Goal: Task Accomplishment & Management: Manage account settings

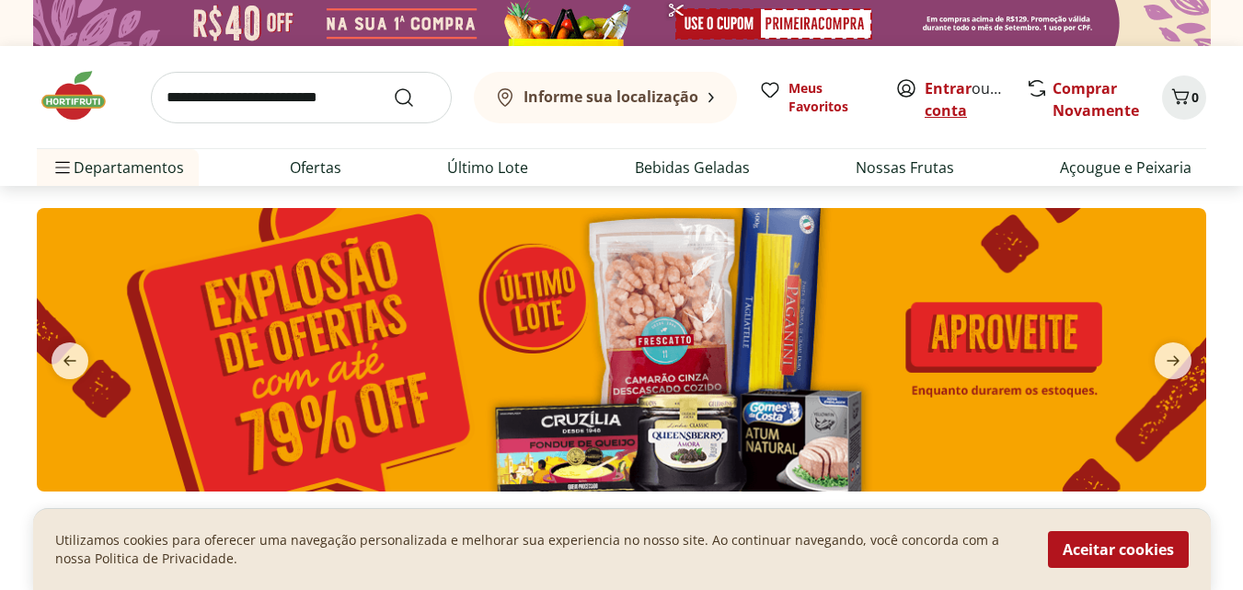
click at [974, 116] on link "Criar conta" at bounding box center [974, 99] width 101 height 42
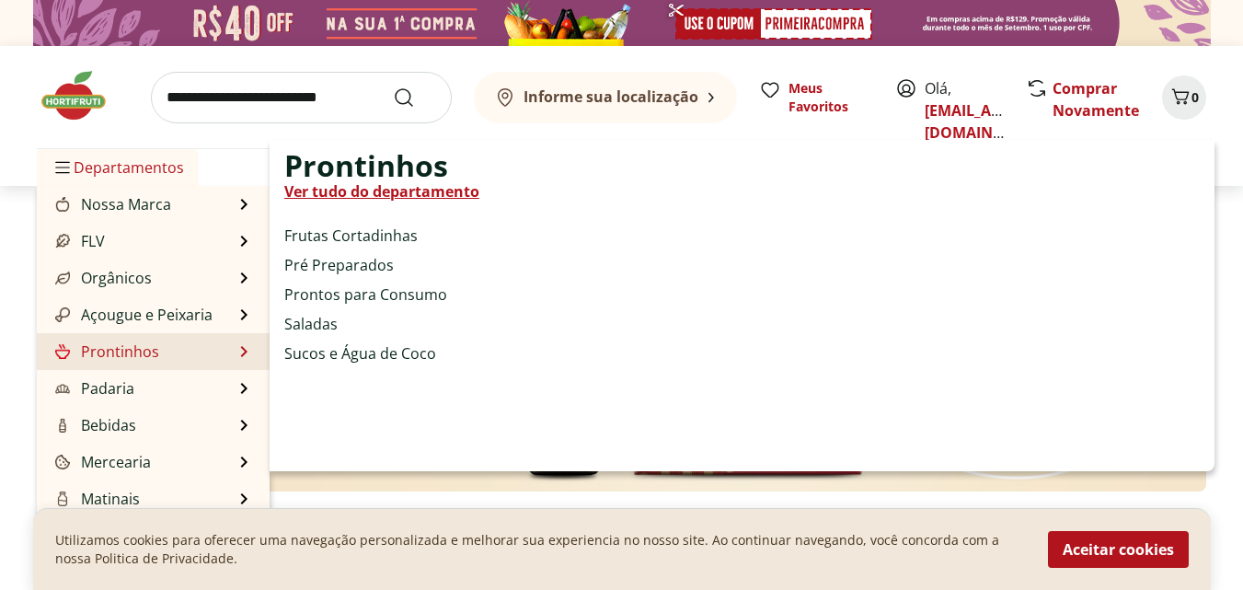
scroll to position [184, 0]
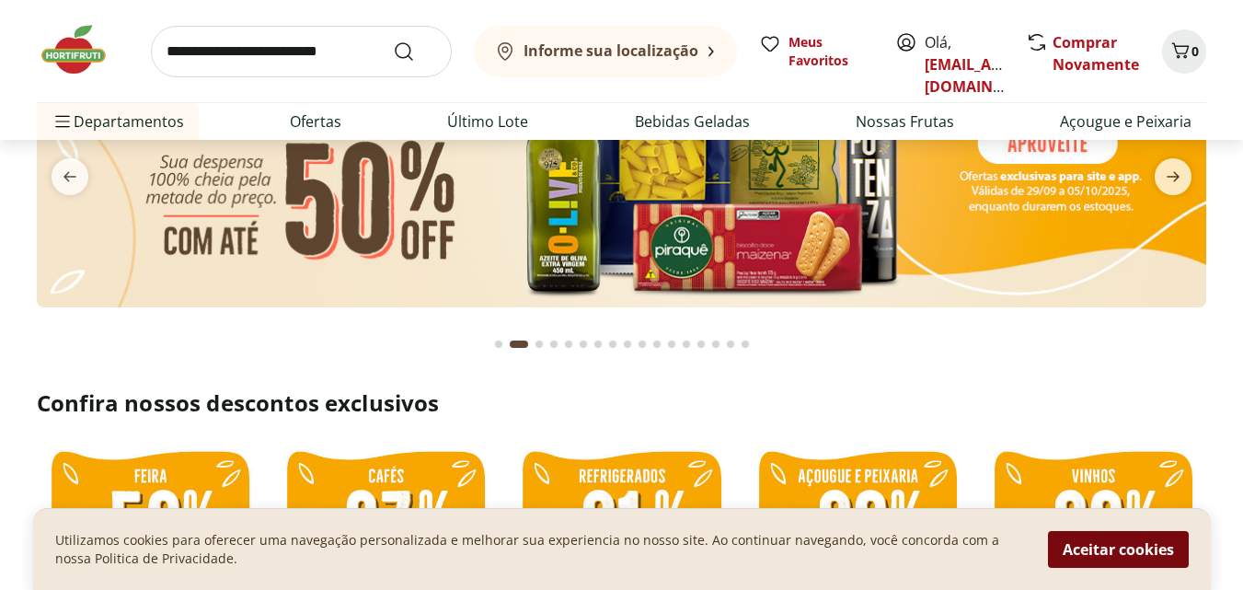
click at [1117, 546] on button "Aceitar cookies" at bounding box center [1118, 549] width 141 height 37
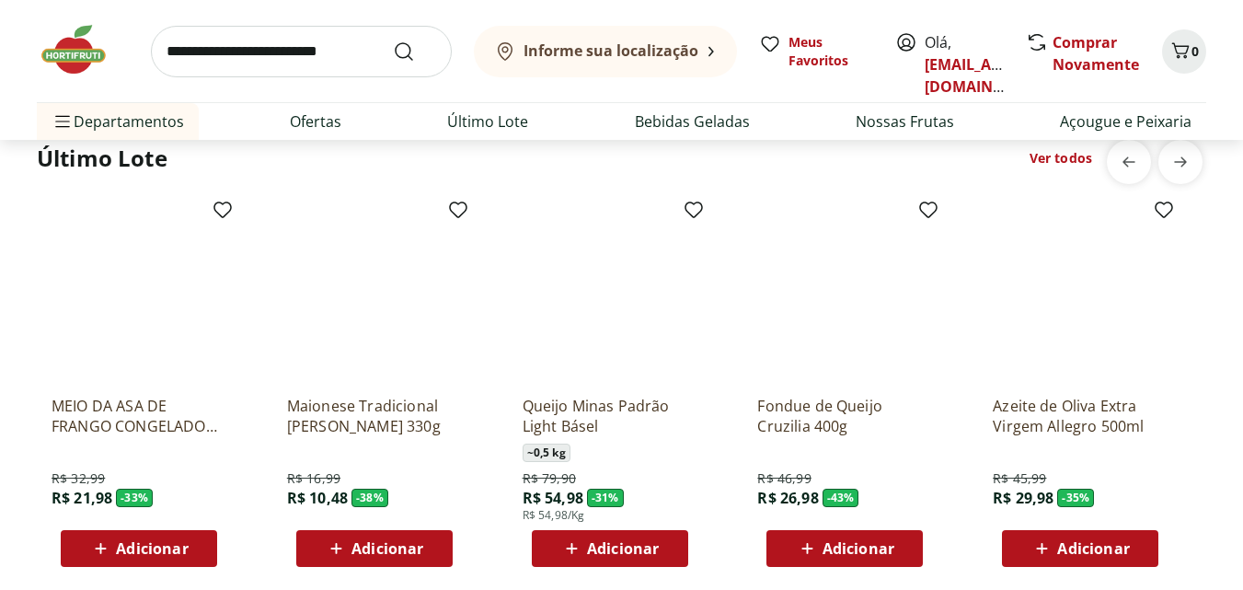
scroll to position [1196, 0]
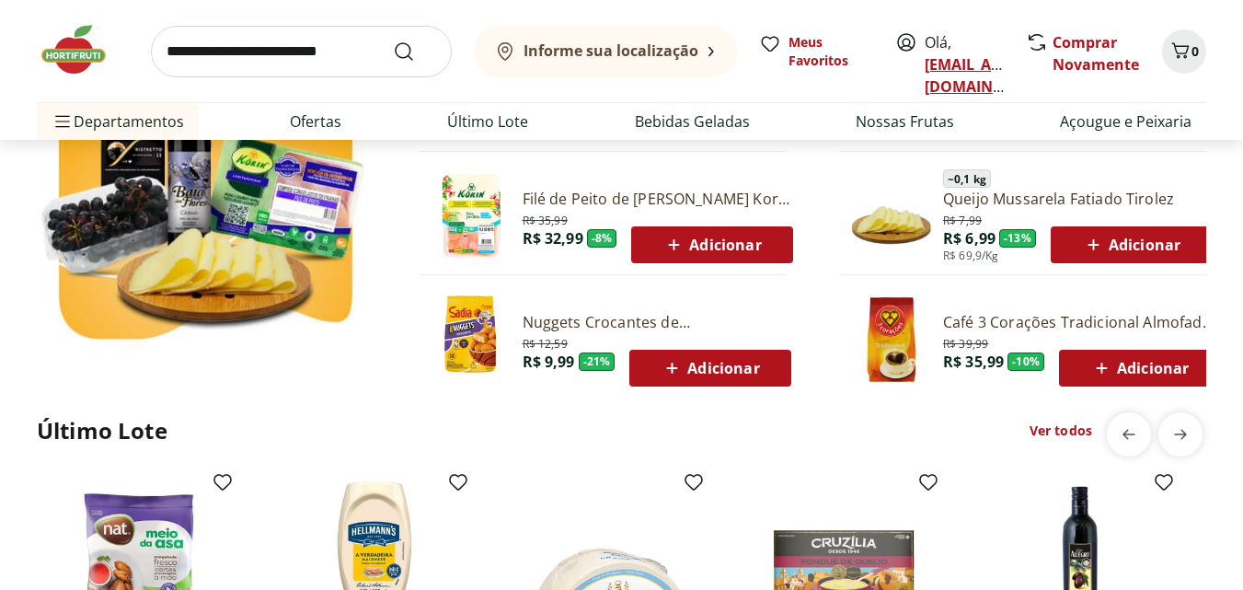
click at [956, 58] on link "[EMAIL_ADDRESS][DOMAIN_NAME]" at bounding box center [988, 75] width 128 height 42
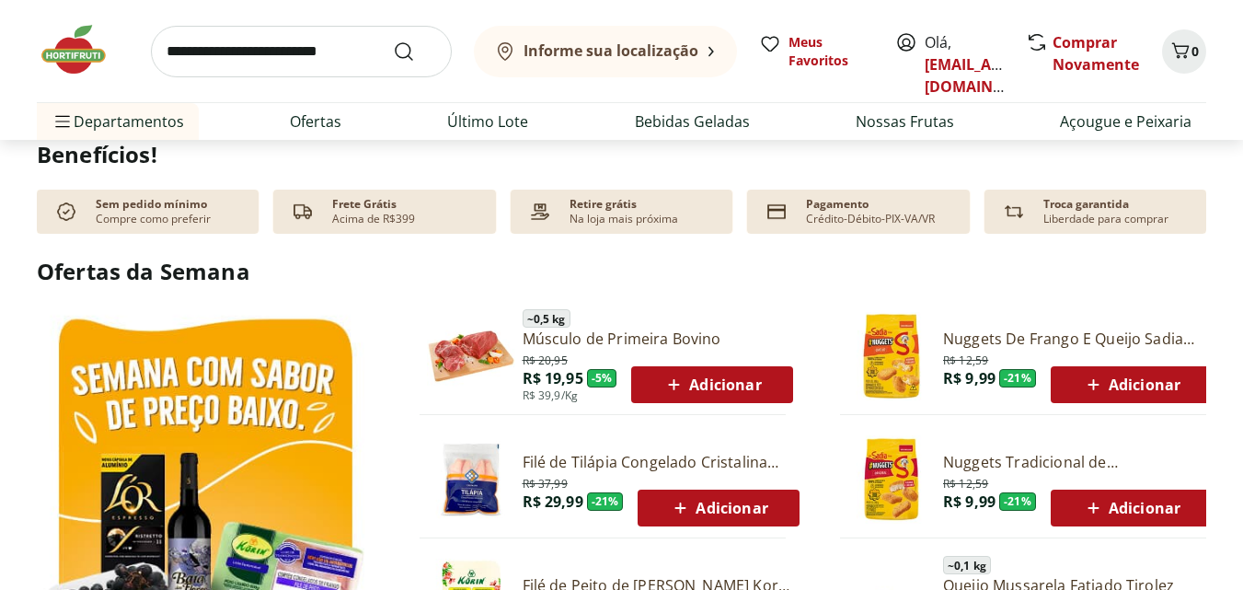
scroll to position [828, 0]
